Goal: Information Seeking & Learning: Check status

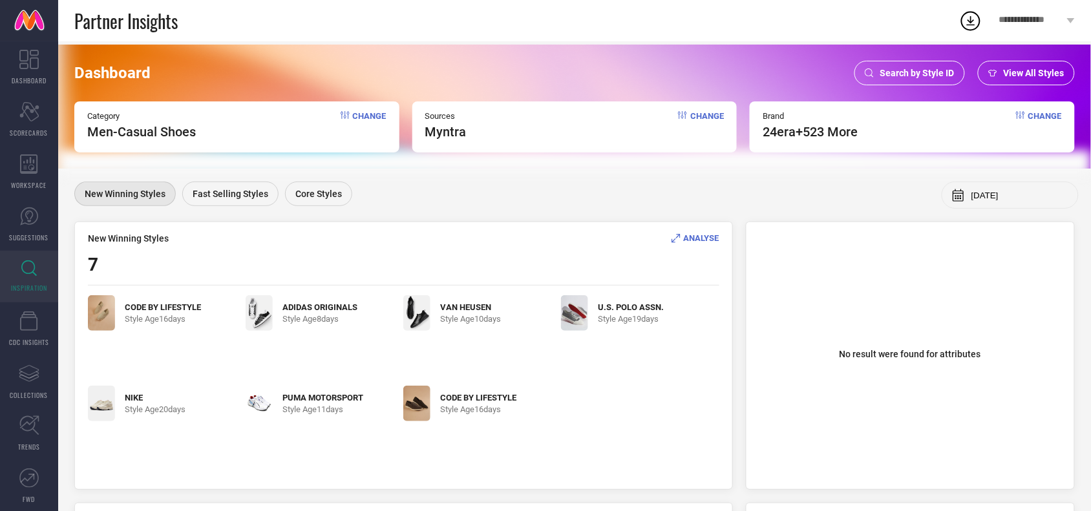
click at [931, 78] on span "Search by Style ID" at bounding box center [918, 73] width 74 height 10
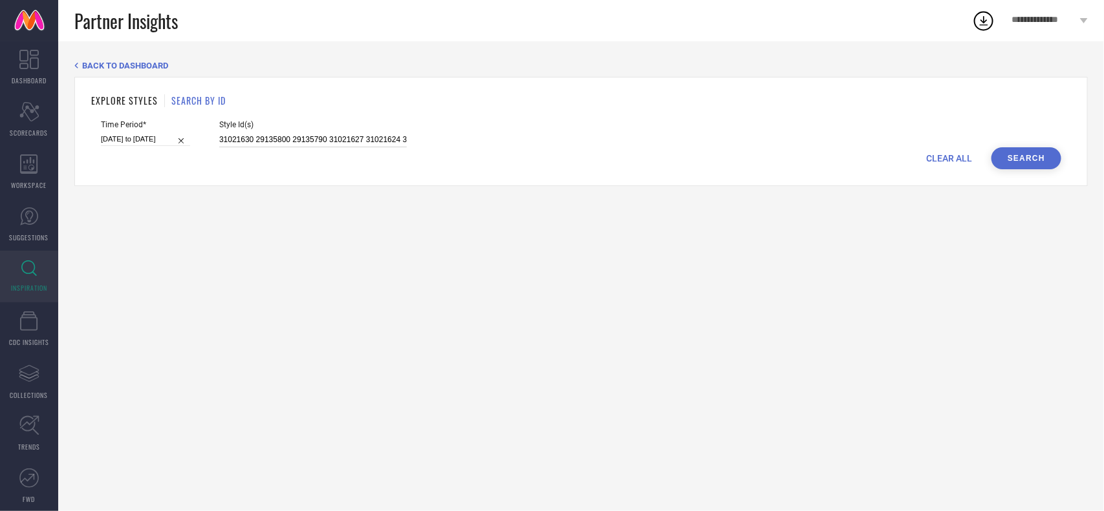
click at [292, 143] on input "31021630 29135800 29135790 31021627 31021624 31021630 31021646 31021647" at bounding box center [312, 140] width 187 height 15
paste input "30394092"
paste input "30394099"
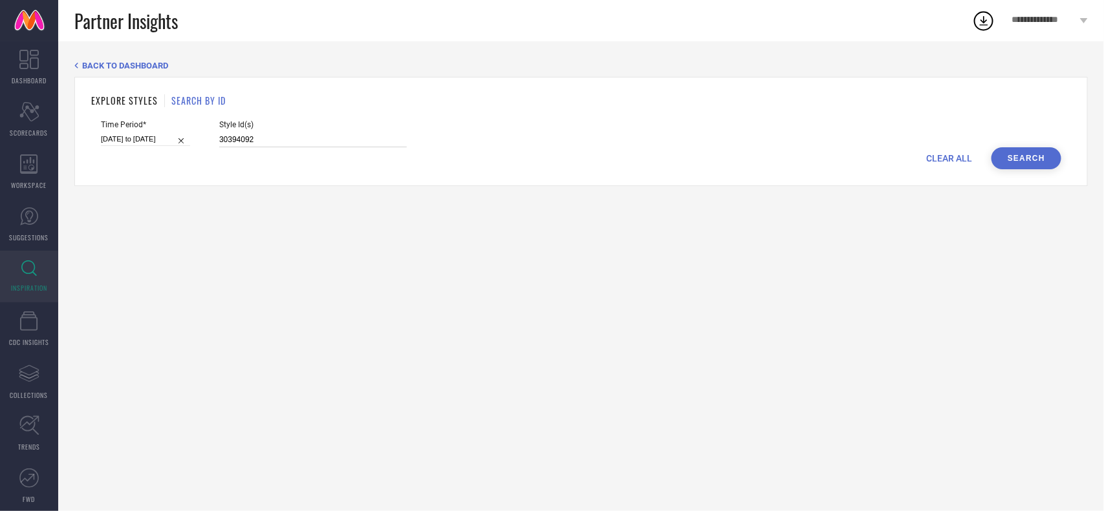
type input "30394092 30394099"
click at [144, 143] on input "[DATE] to [DATE]" at bounding box center [145, 140] width 89 height 14
select select "1"
select select "2025"
select select "2"
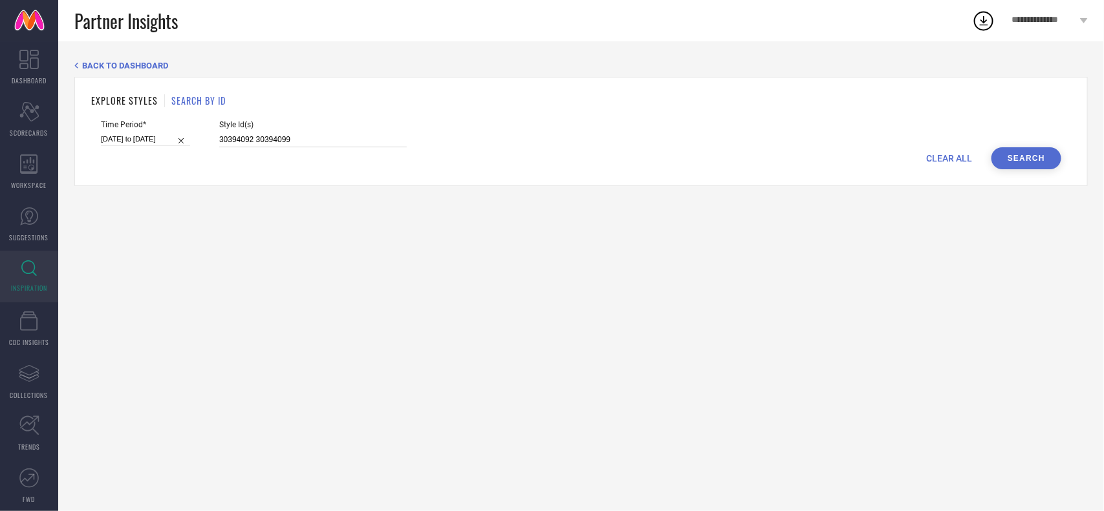
select select "2025"
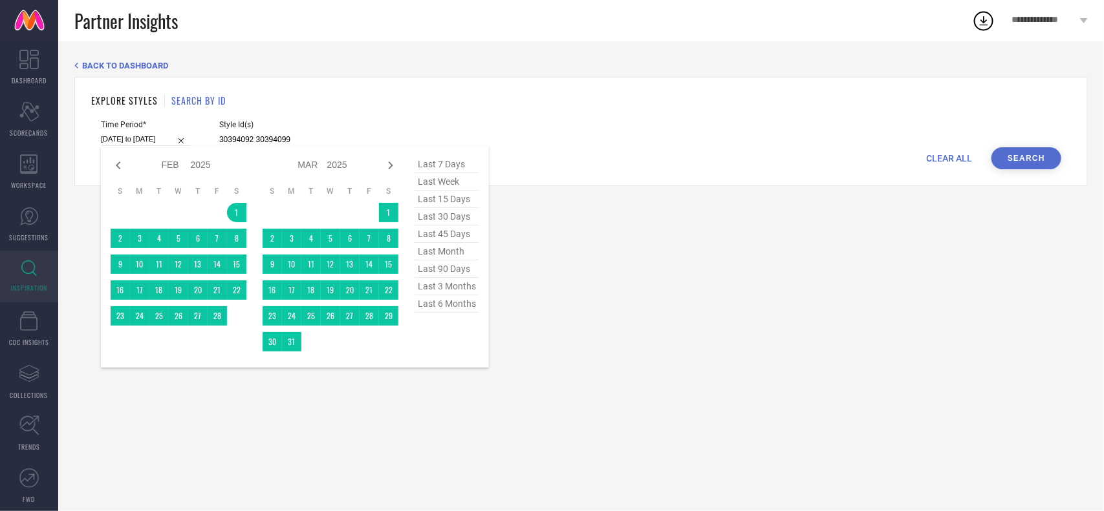
type input "30394092 30394099"
click at [445, 204] on span "last 15 days" at bounding box center [446, 199] width 65 height 17
type input "[DATE] to [DATE]"
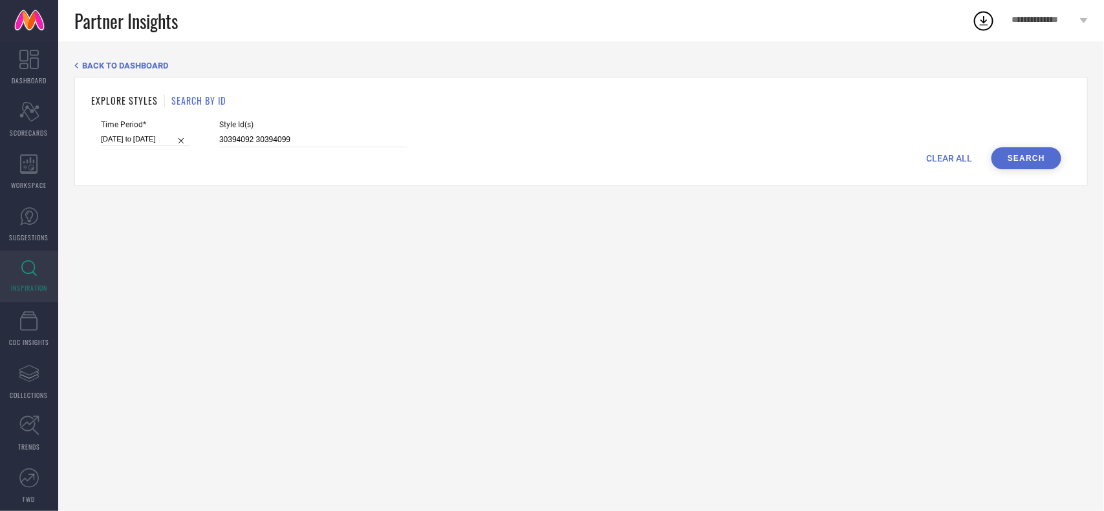
click at [1038, 160] on button "Search" at bounding box center [1026, 158] width 70 height 22
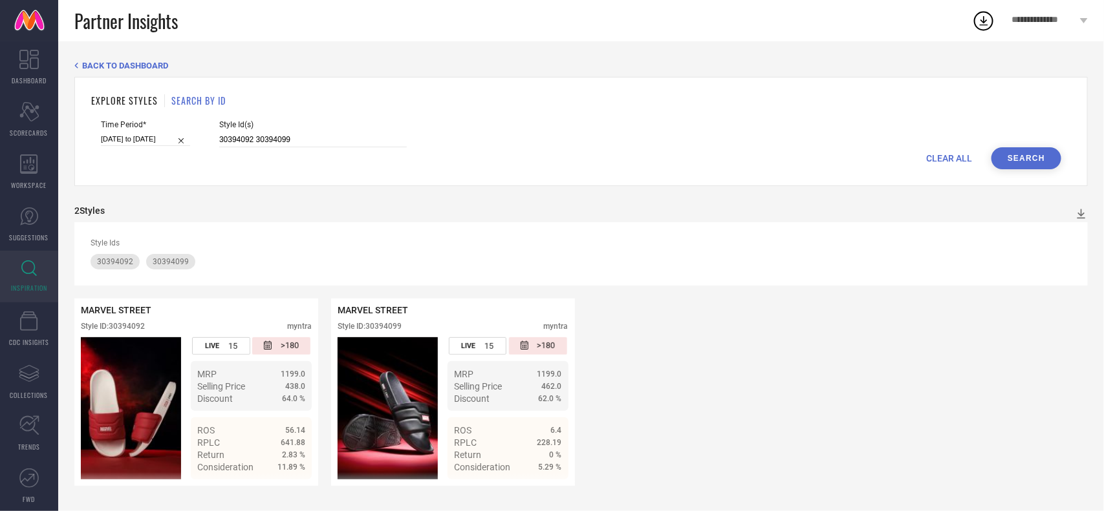
select select "7"
select select "2025"
select select "8"
select select "2025"
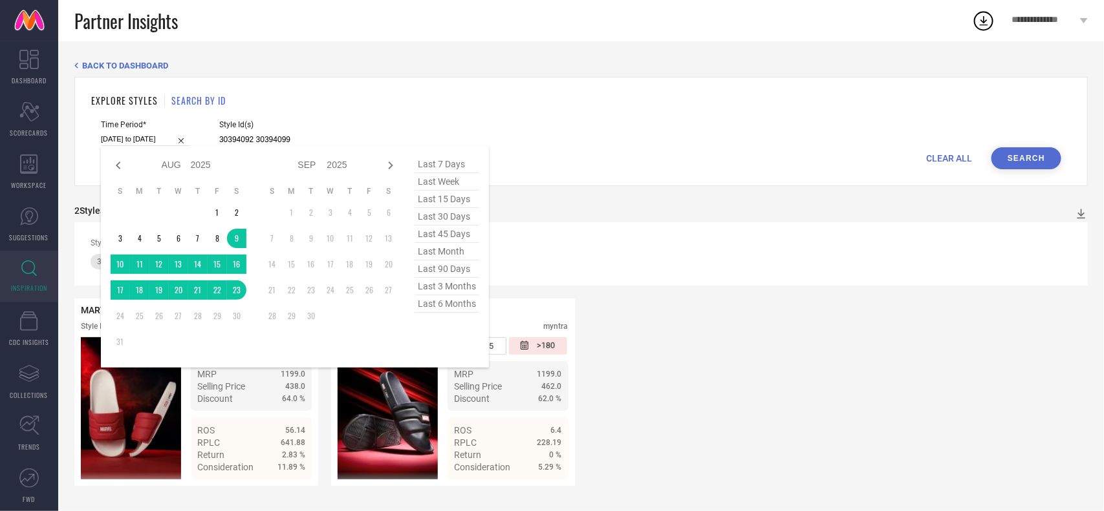
click at [156, 140] on input "[DATE] to [DATE]" at bounding box center [145, 140] width 89 height 14
click at [451, 167] on span "last 7 days" at bounding box center [446, 164] width 65 height 17
type input "[DATE] to [DATE]"
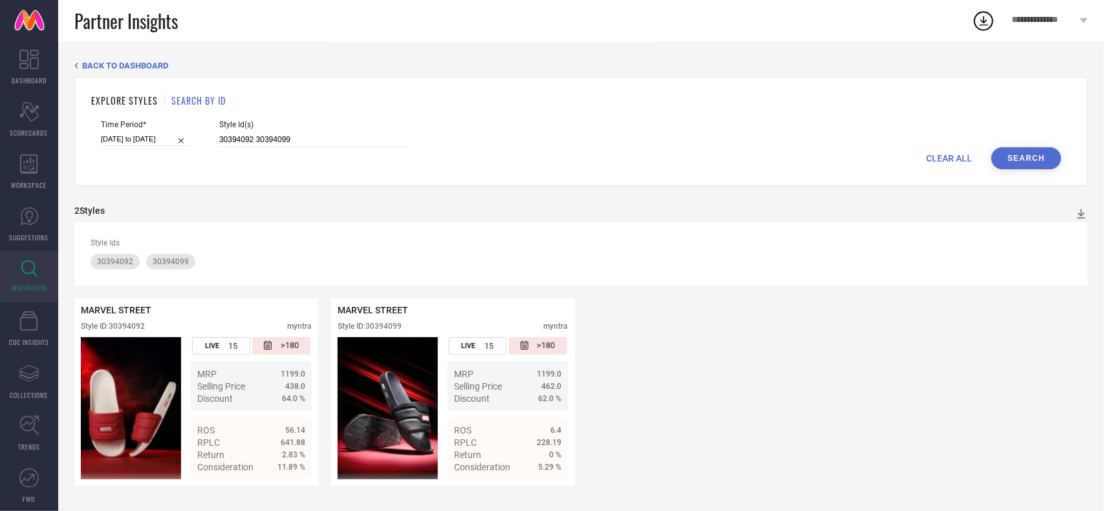
click at [1017, 156] on button "Search" at bounding box center [1026, 158] width 70 height 22
